Goal: Information Seeking & Learning: Learn about a topic

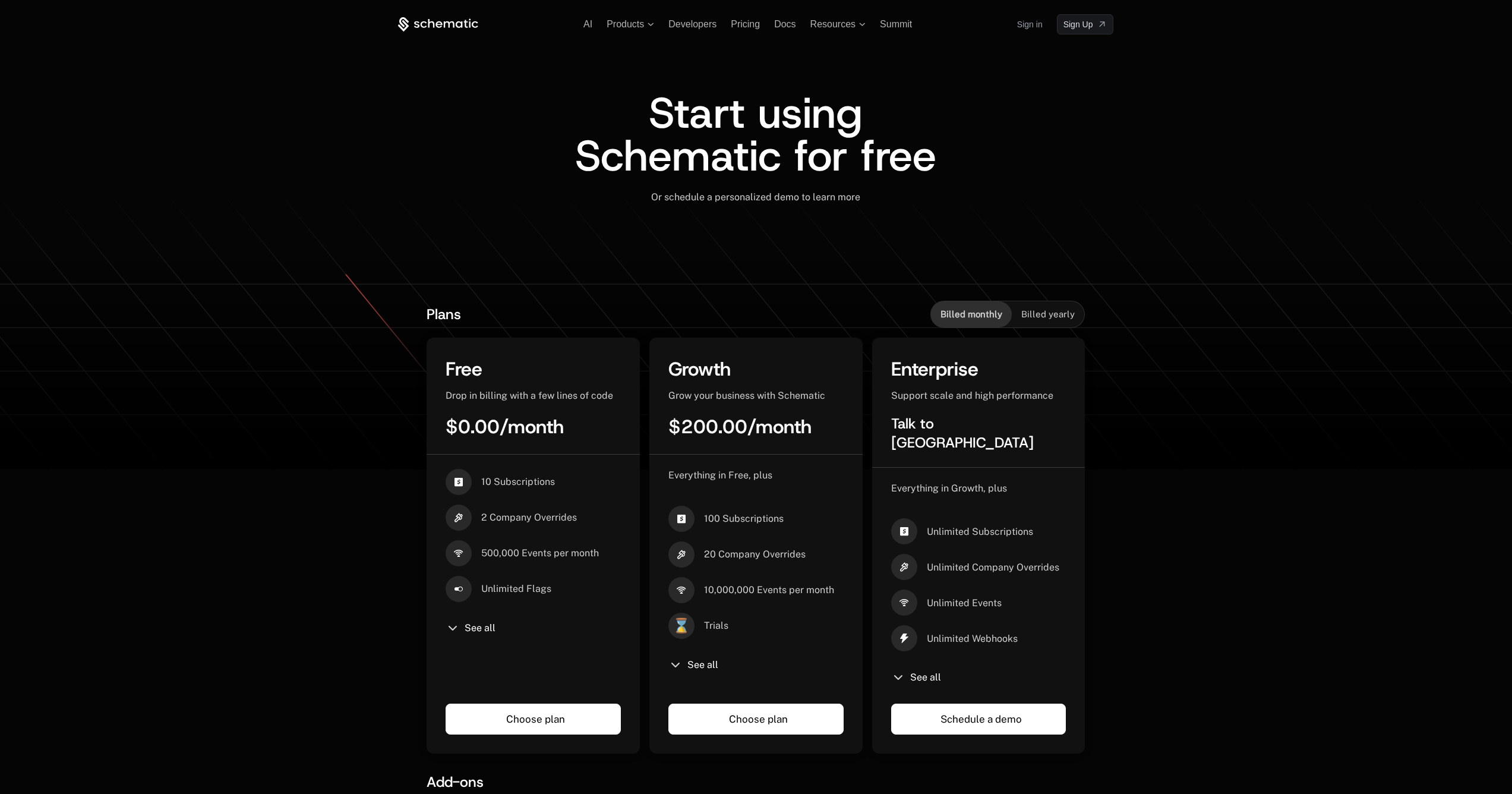
click at [411, 28] on icon at bounding box center [438, 25] width 80 height 15
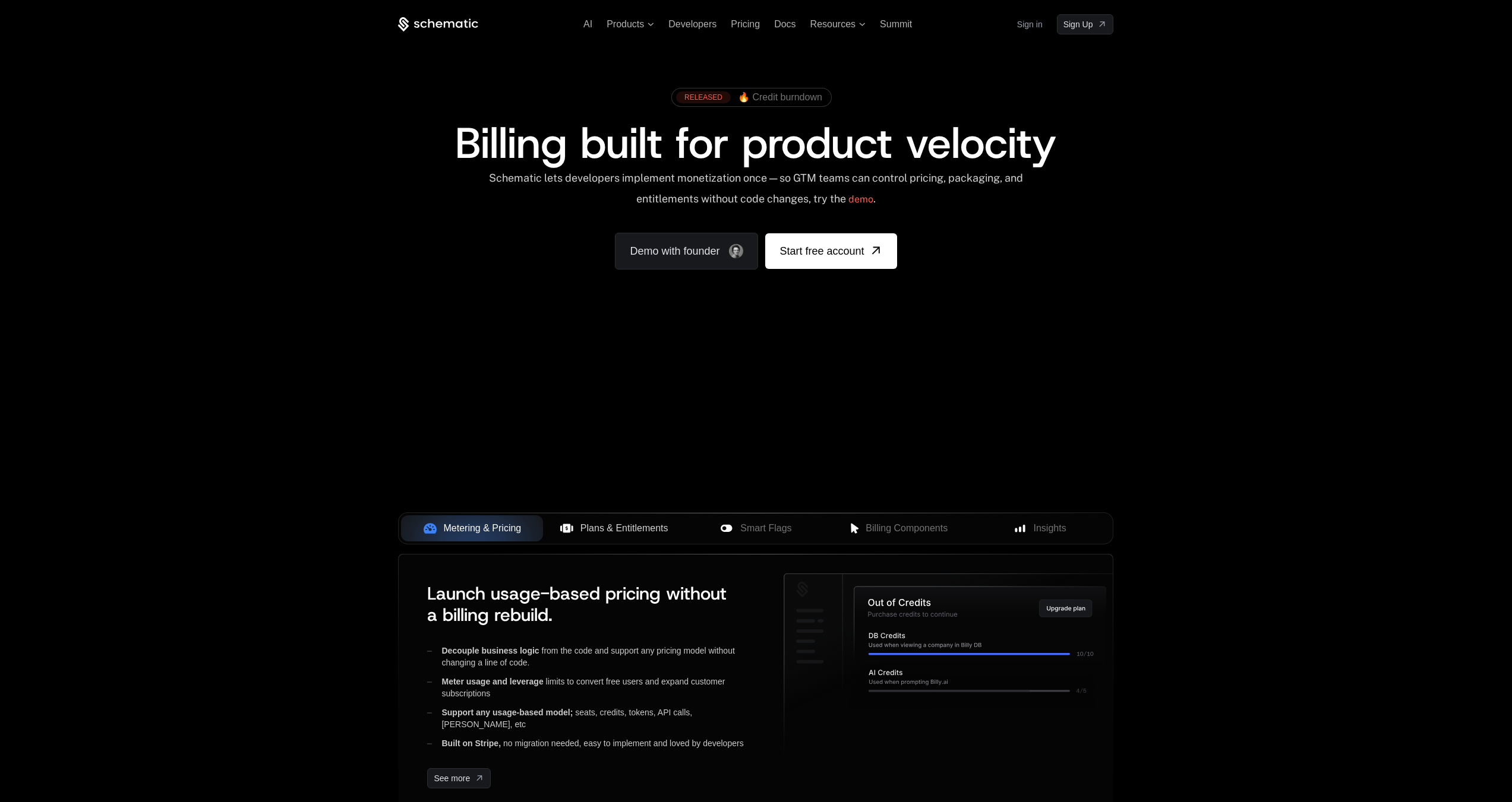
click at [593, 535] on span "Plans & Entitlements" at bounding box center [624, 528] width 88 height 14
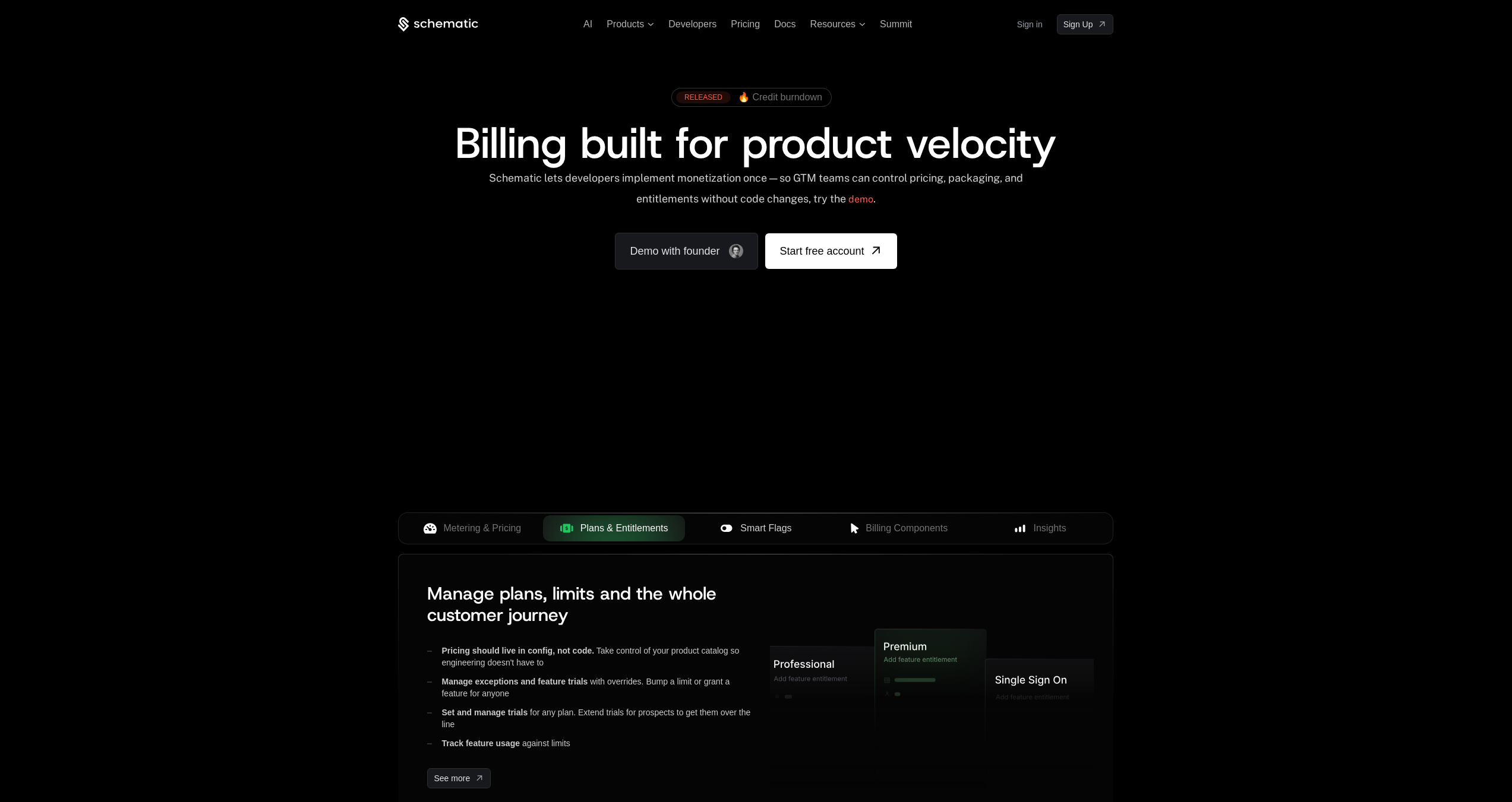
click at [743, 527] on span "Smart Flags" at bounding box center [766, 528] width 51 height 14
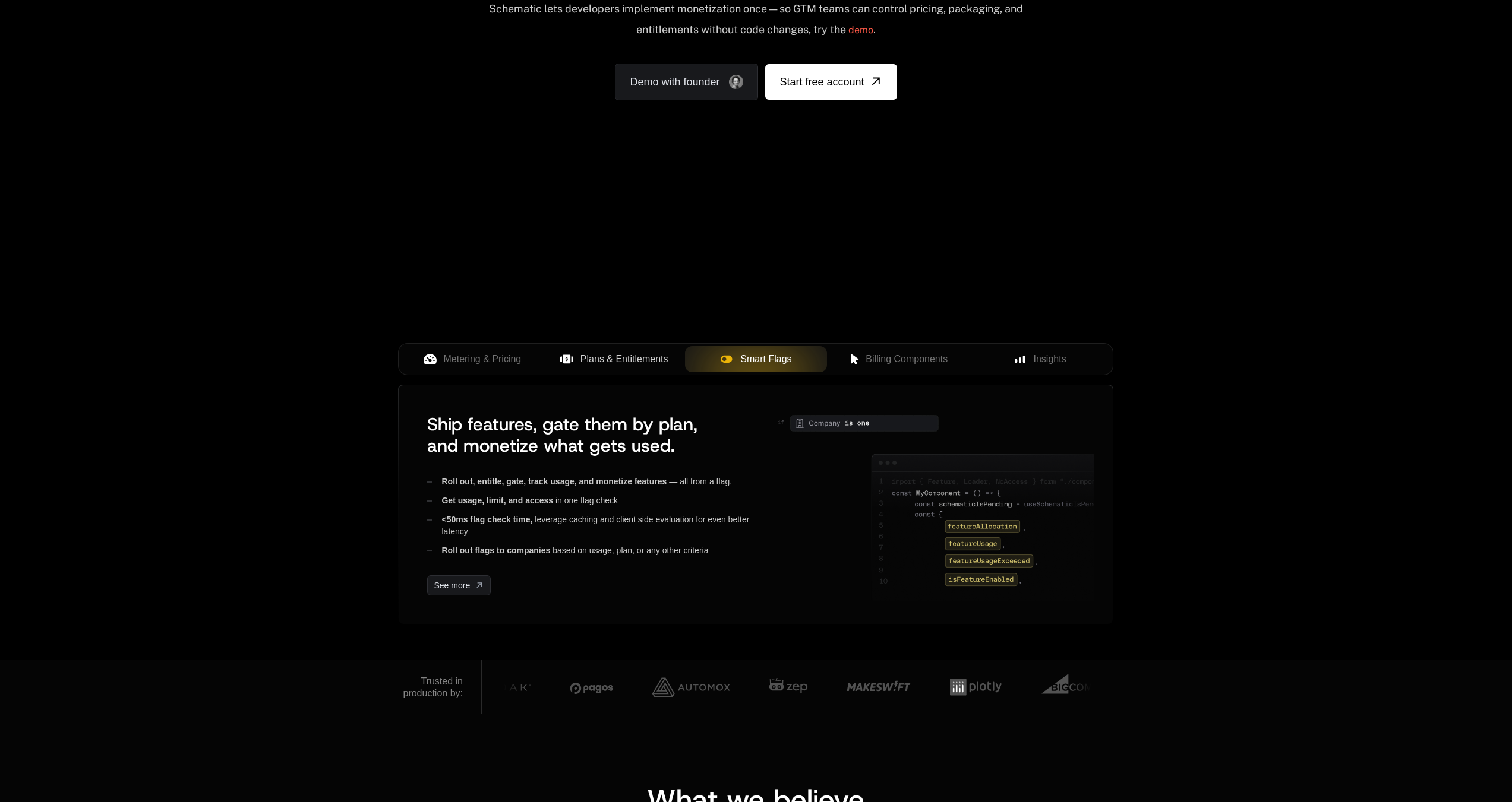
scroll to position [178, 0]
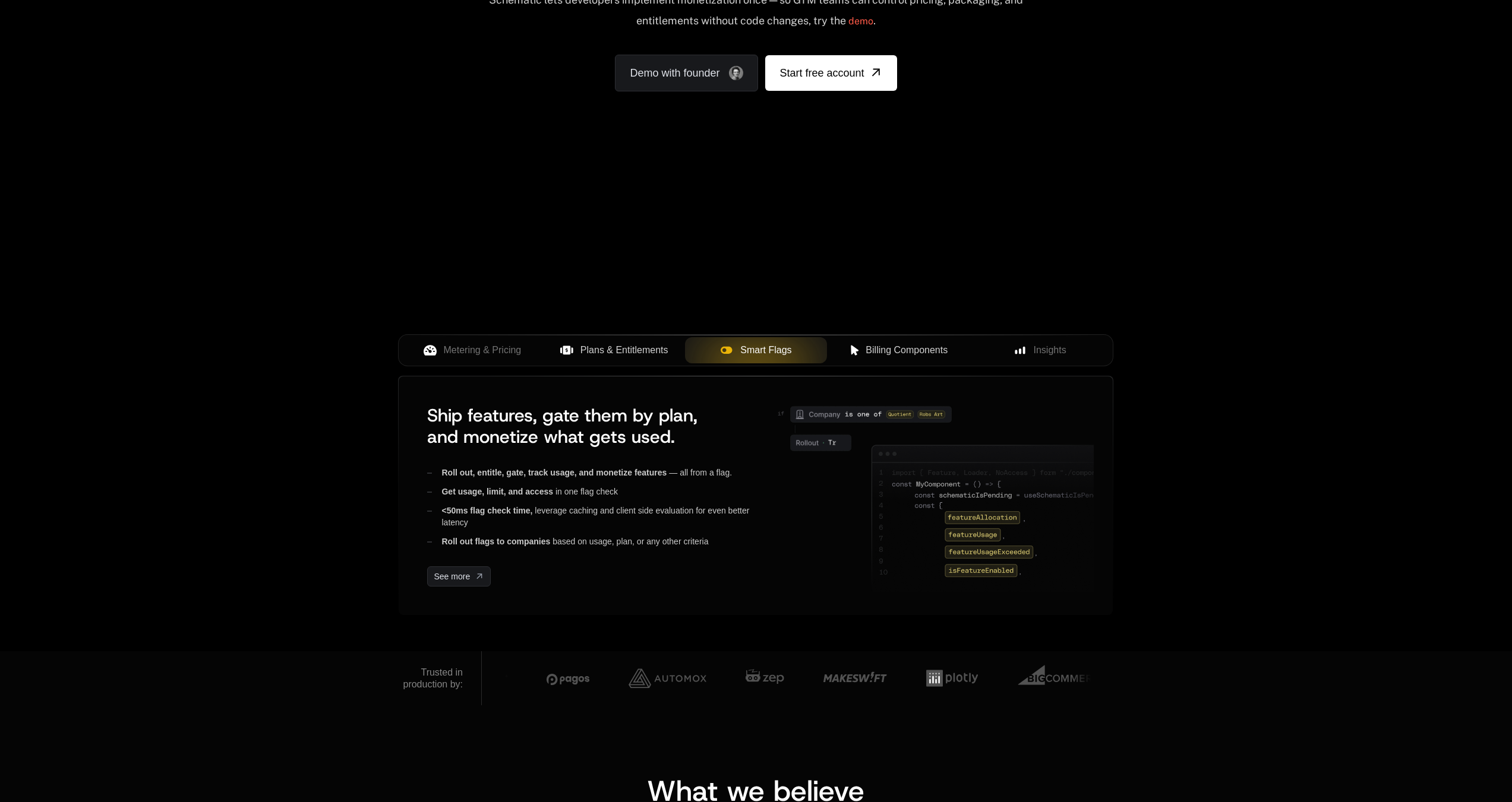
click at [891, 360] on button "Billing Components" at bounding box center [898, 350] width 142 height 26
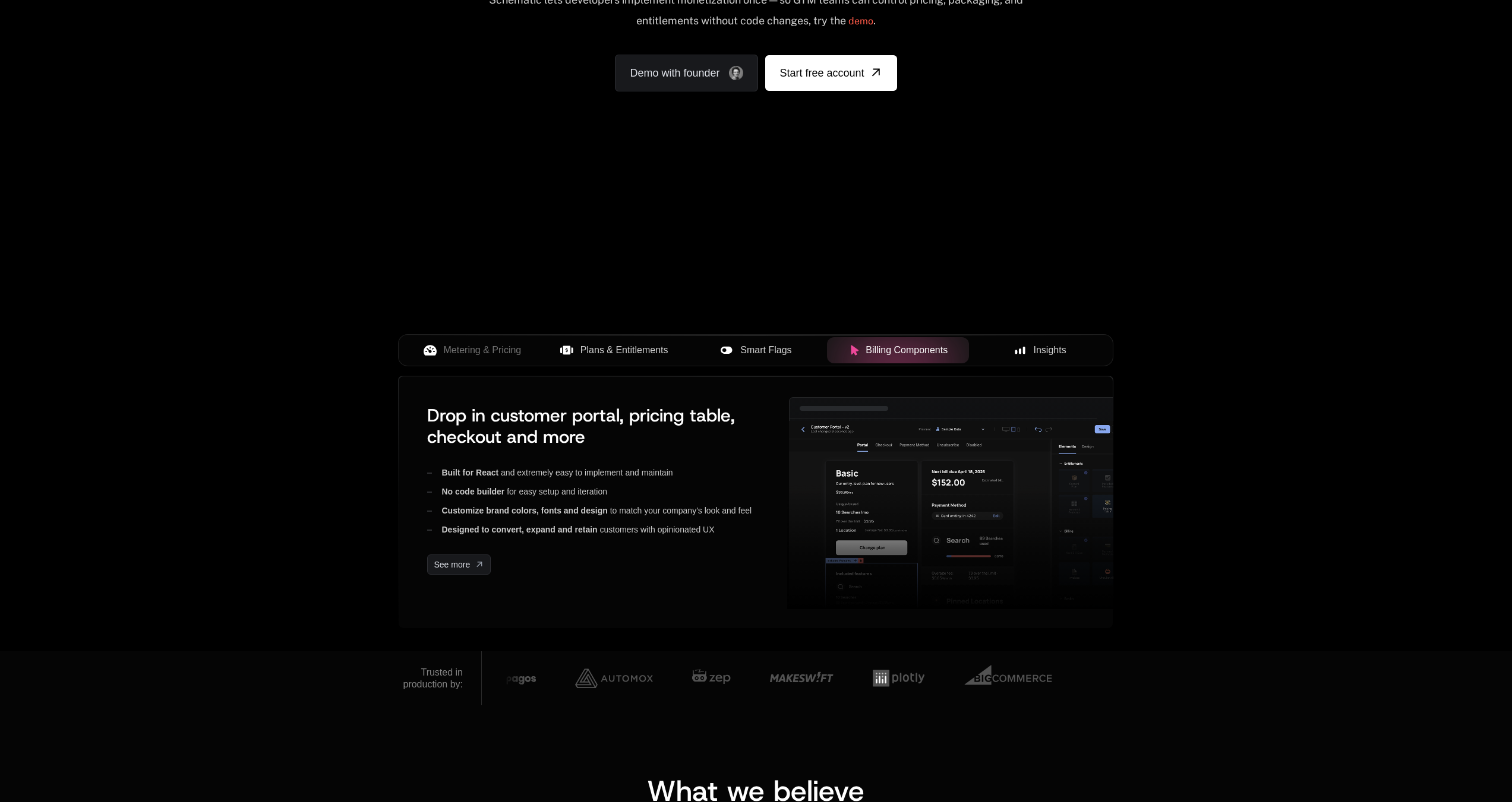
click at [1041, 350] on span "Insights" at bounding box center [1050, 350] width 33 height 14
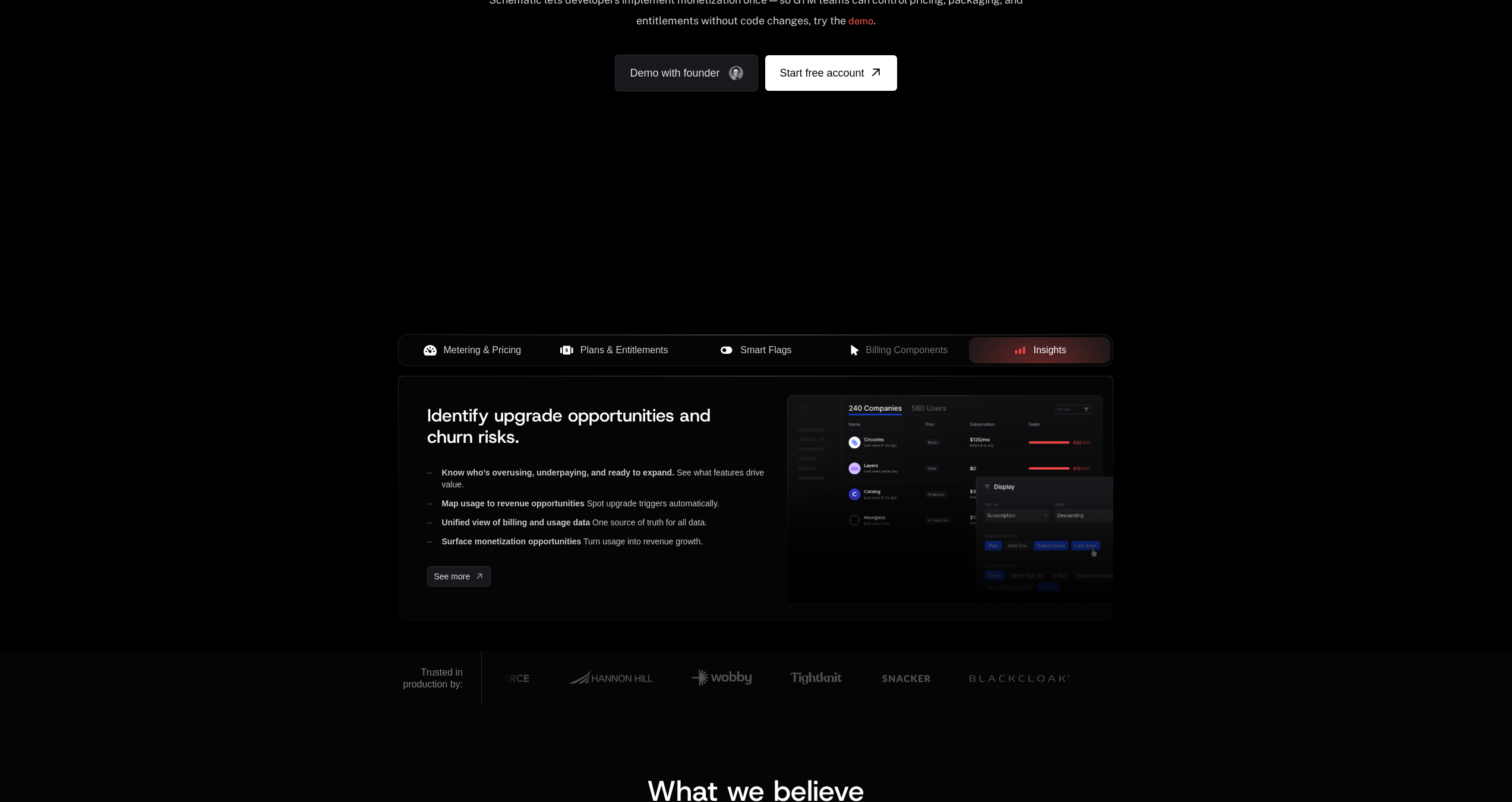
click at [501, 357] on span "Metering & Pricing" at bounding box center [482, 350] width 78 height 14
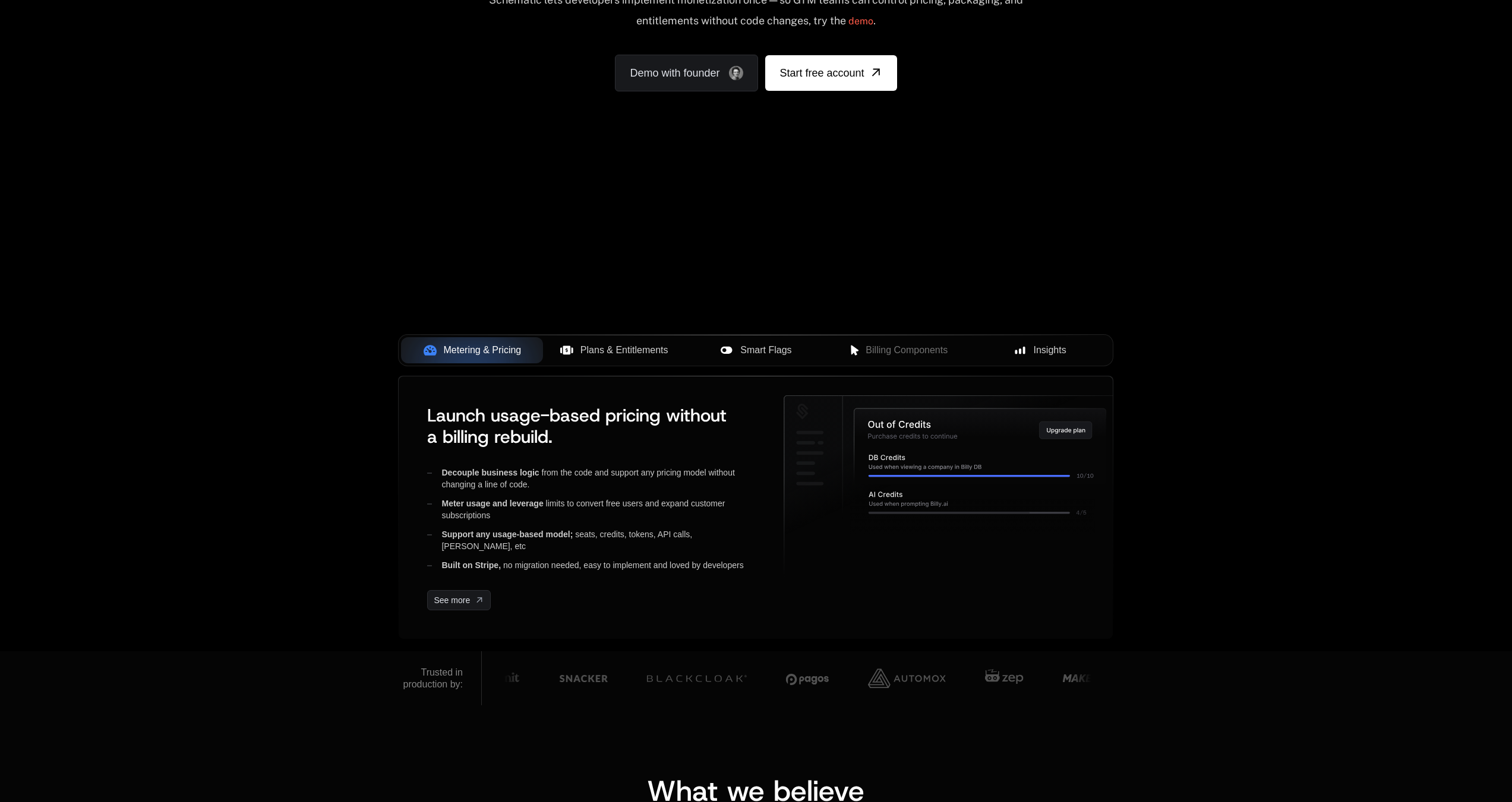
click at [606, 345] on span "Plans & Entitlements" at bounding box center [624, 350] width 88 height 14
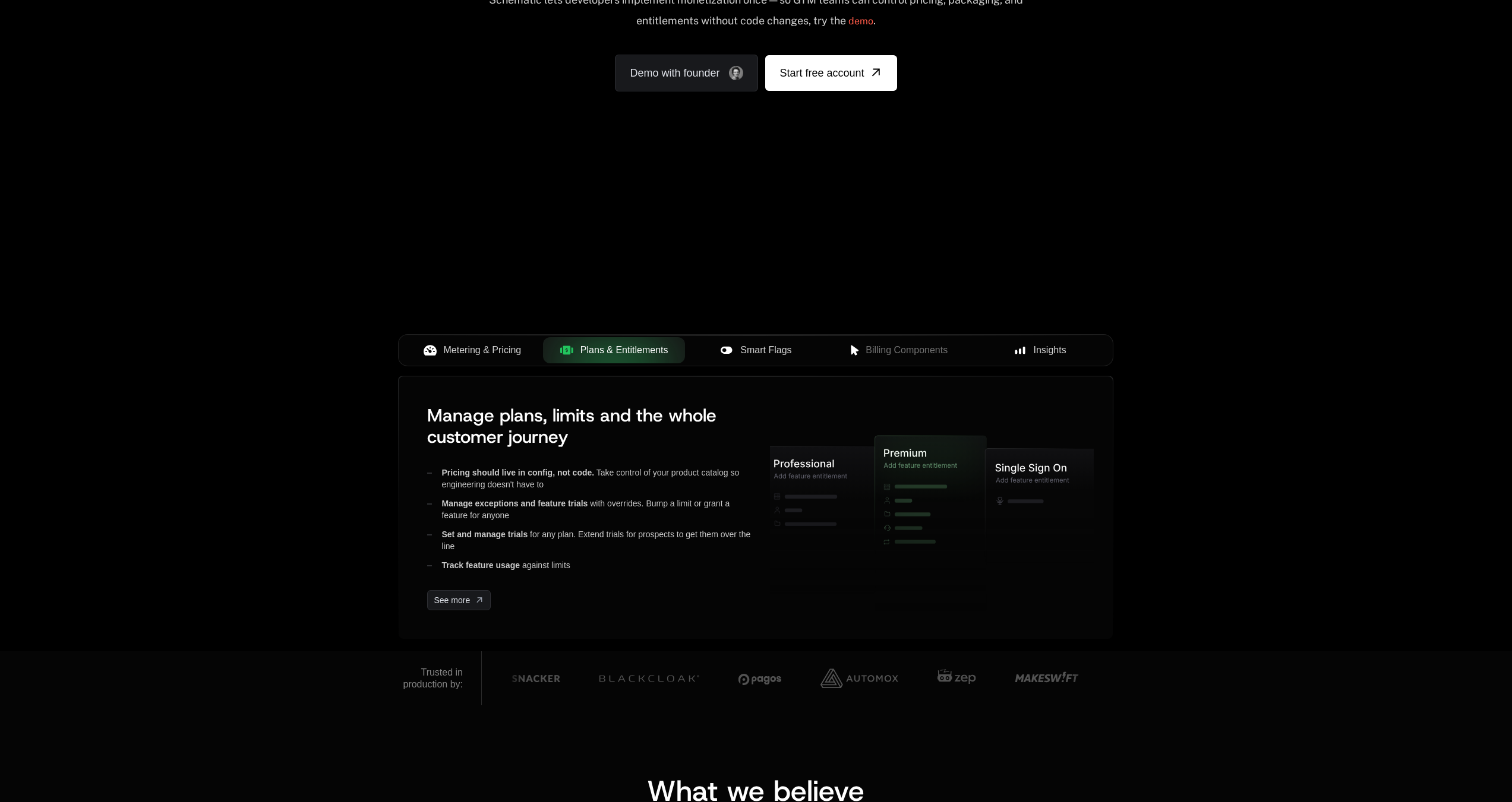
click at [749, 353] on span "Smart Flags" at bounding box center [766, 350] width 51 height 14
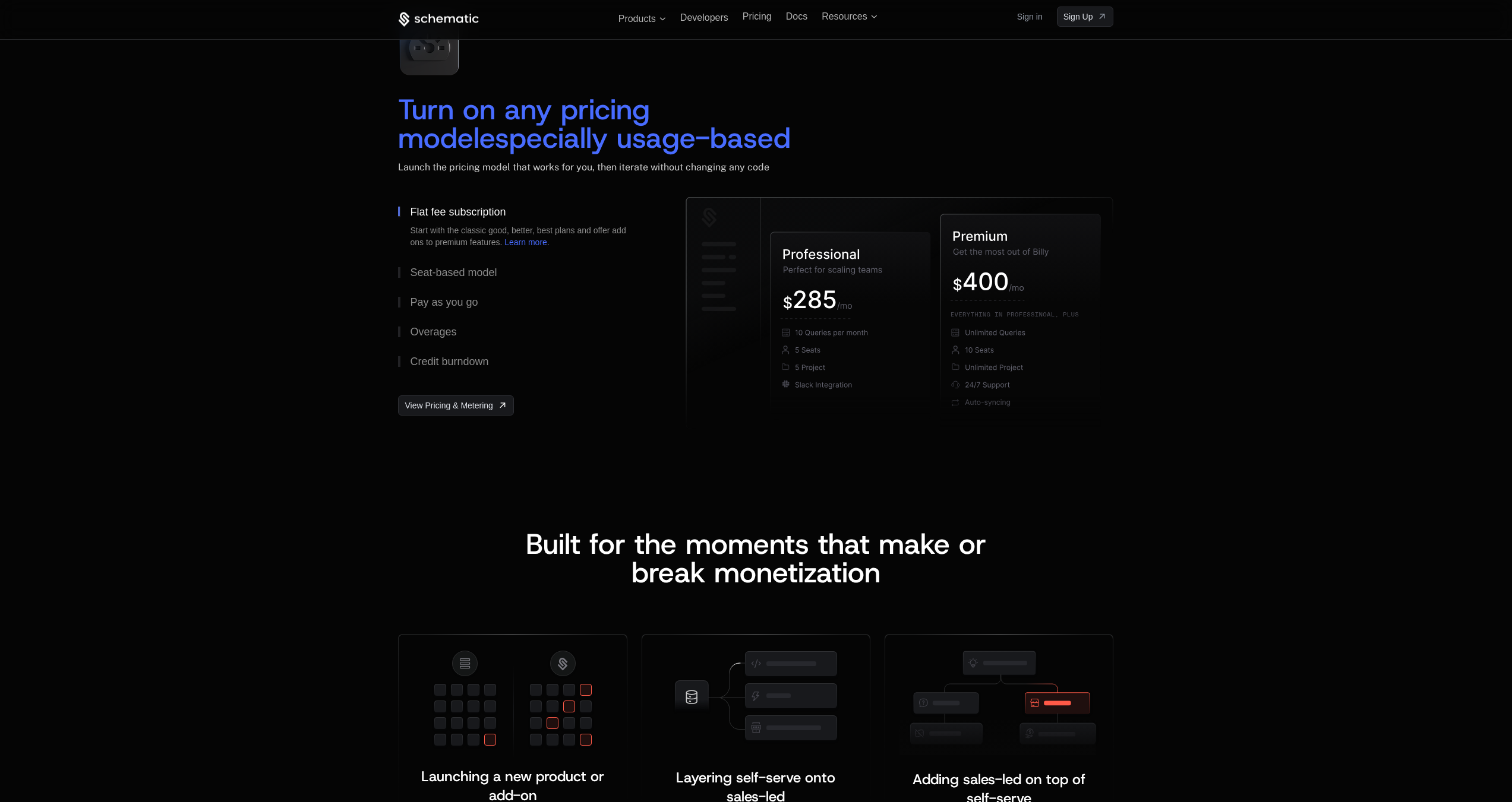
scroll to position [1603, 0]
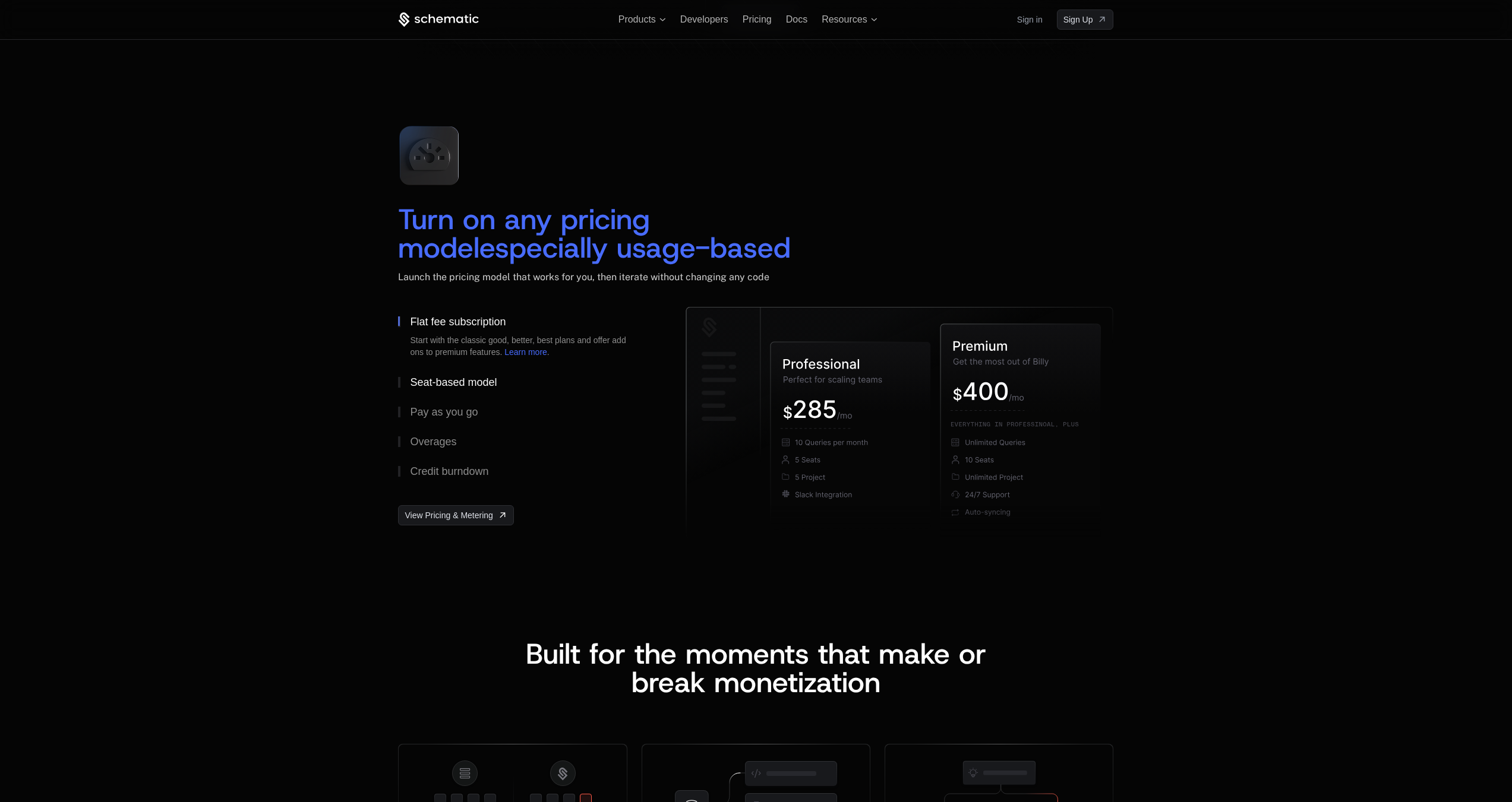
click at [412, 385] on div "Seat-based model" at bounding box center [454, 382] width 87 height 11
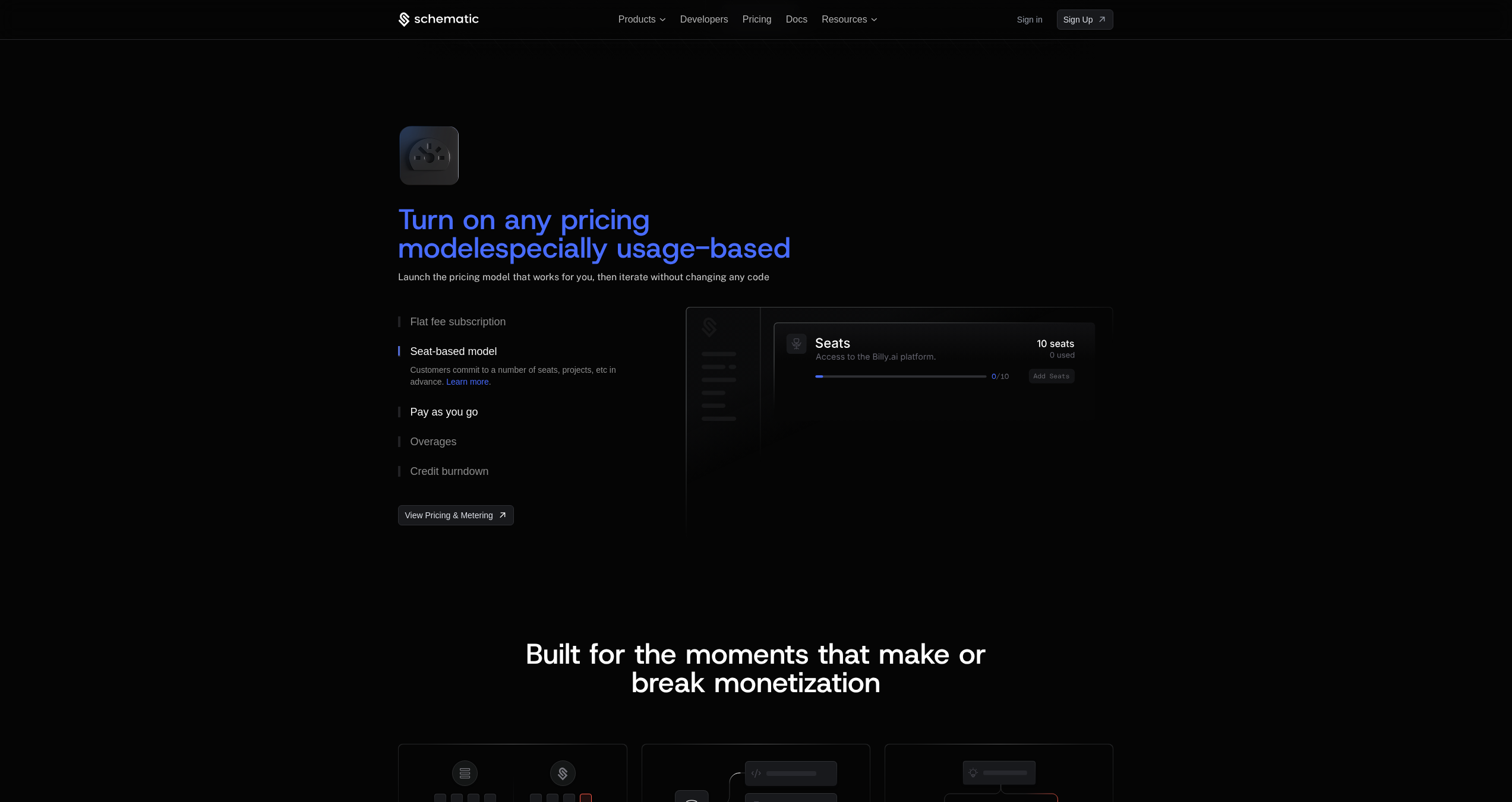
click at [419, 412] on div "Pay as you go" at bounding box center [444, 412] width 68 height 11
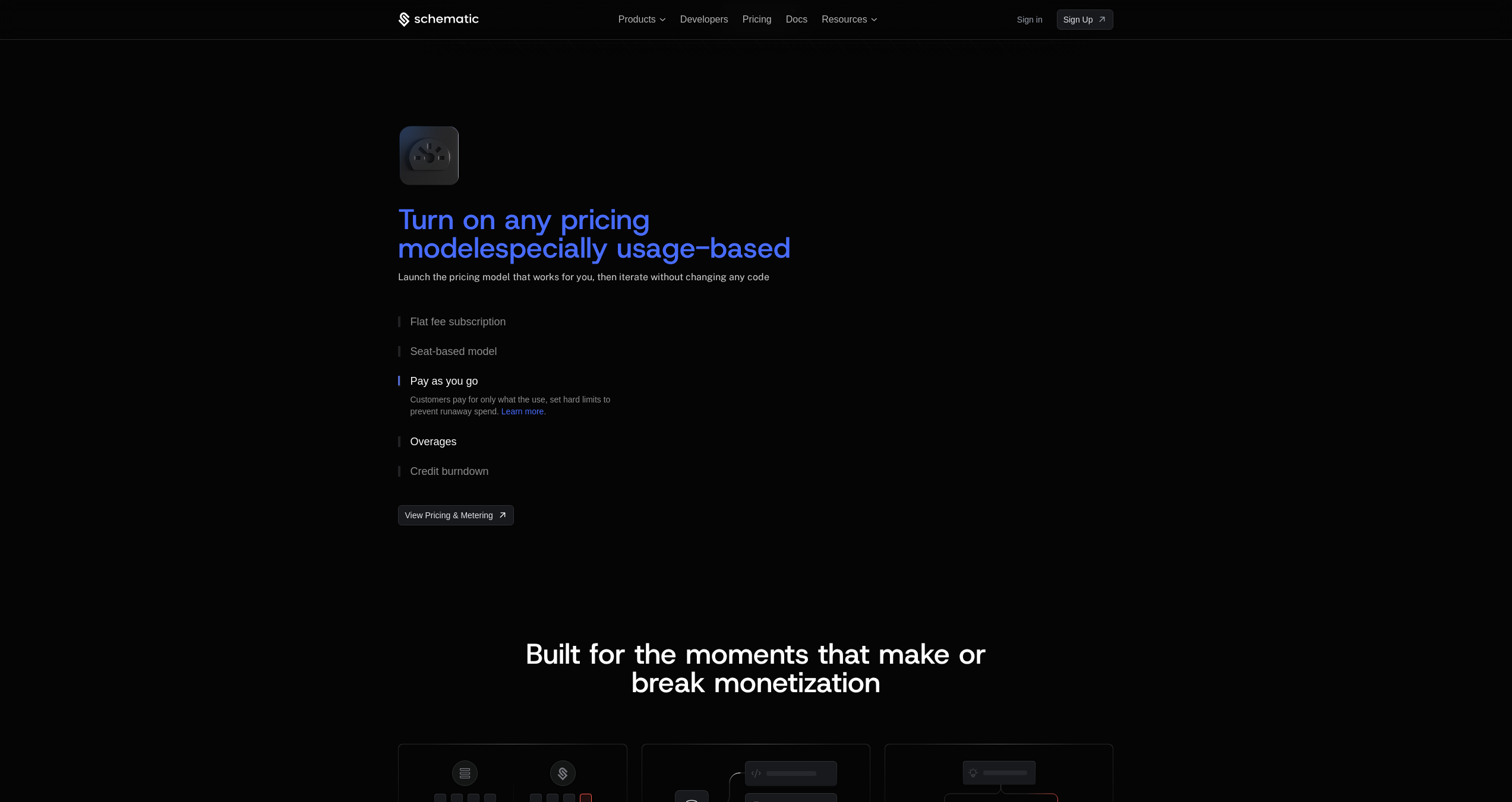
click at [423, 435] on button "Overages" at bounding box center [523, 442] width 250 height 30
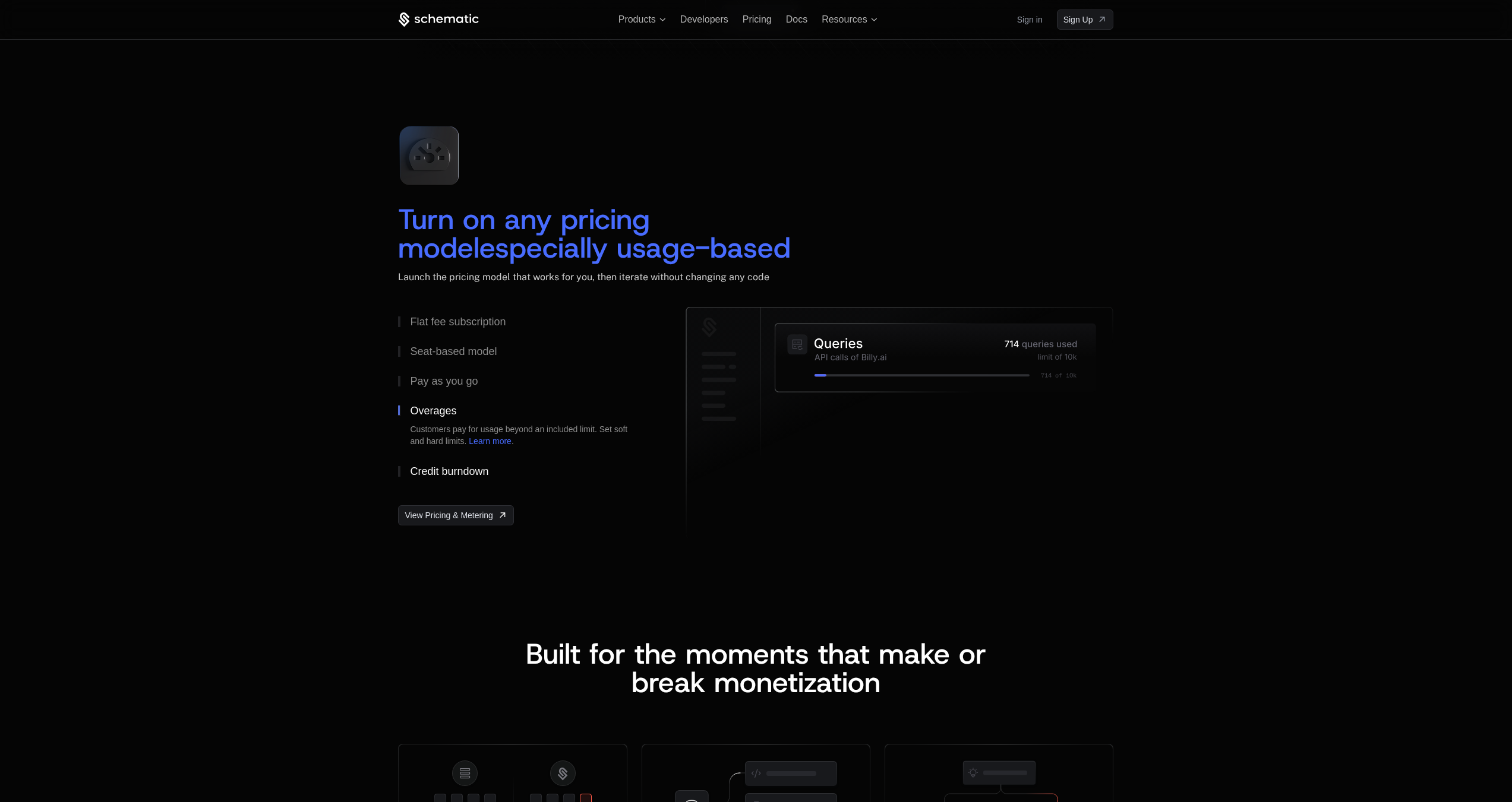
click at [423, 467] on div "Credit burndown" at bounding box center [449, 471] width 78 height 11
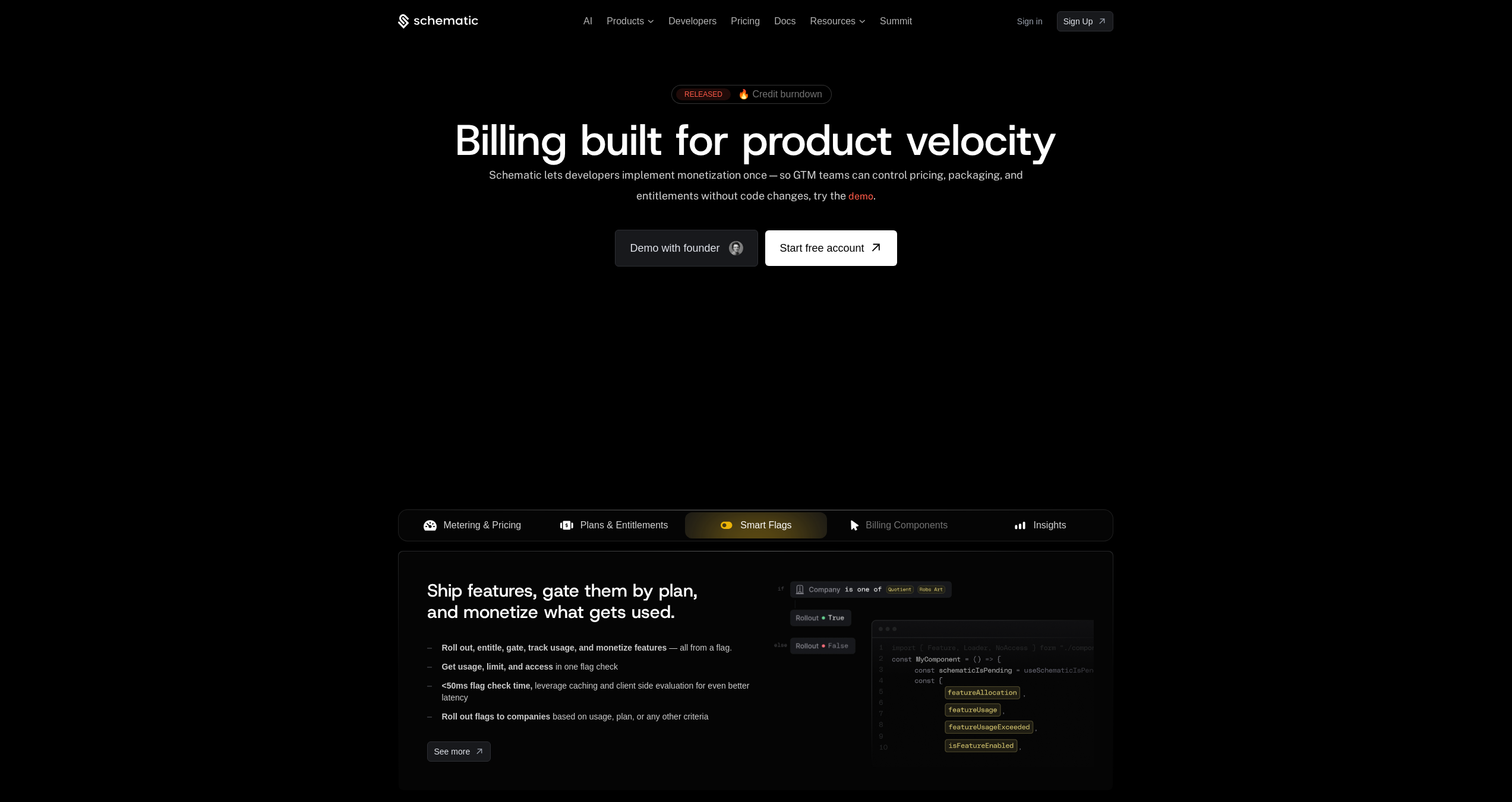
scroll to position [0, 0]
